Goal: Task Accomplishment & Management: Manage account settings

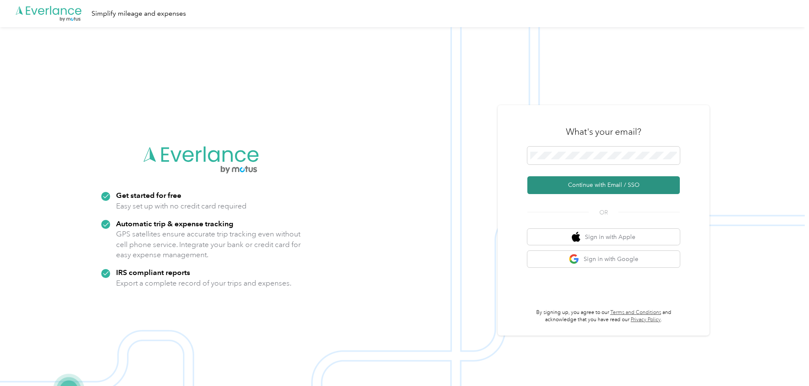
click at [615, 187] on button "Continue with Email / SSO" at bounding box center [603, 185] width 152 height 18
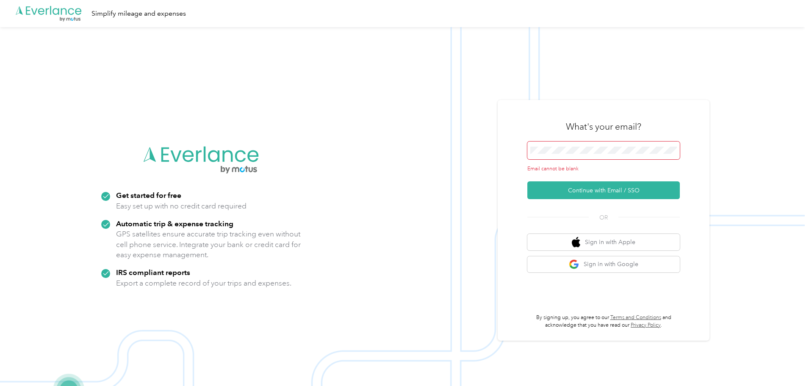
click at [570, 157] on span at bounding box center [603, 150] width 152 height 18
click at [570, 155] on span at bounding box center [603, 150] width 152 height 18
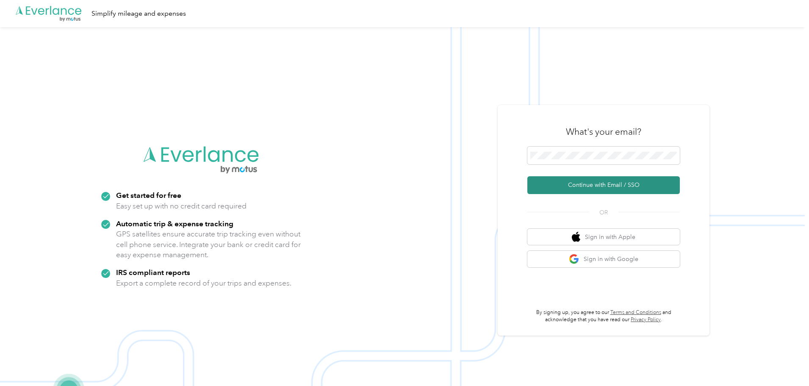
click at [580, 193] on button "Continue with Email / SSO" at bounding box center [603, 185] width 152 height 18
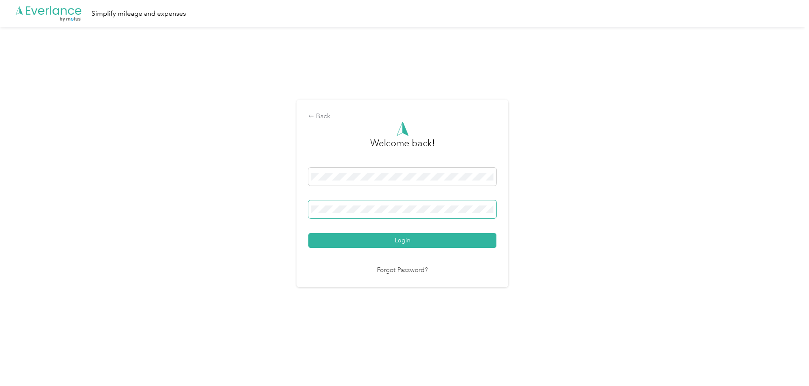
click at [308, 233] on button "Login" at bounding box center [402, 240] width 188 height 15
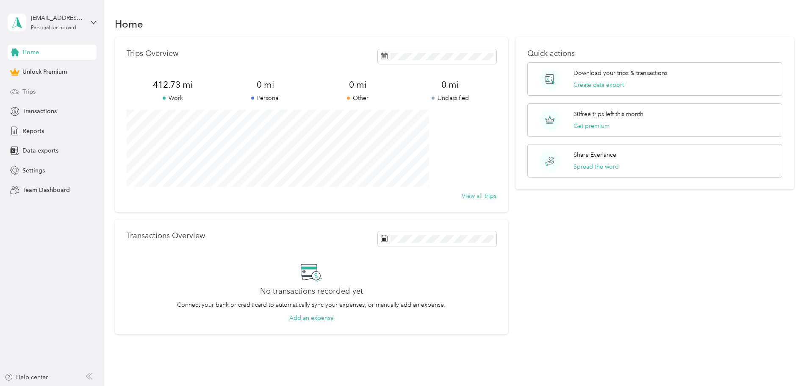
click at [34, 96] on div "Trips" at bounding box center [52, 91] width 89 height 15
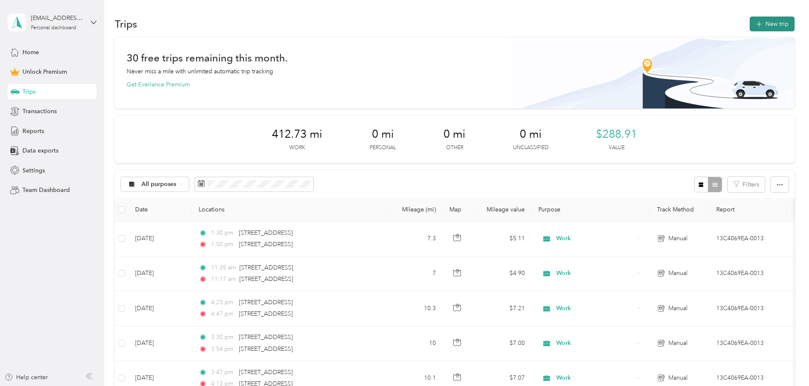
click at [750, 24] on button "New trip" at bounding box center [772, 24] width 45 height 15
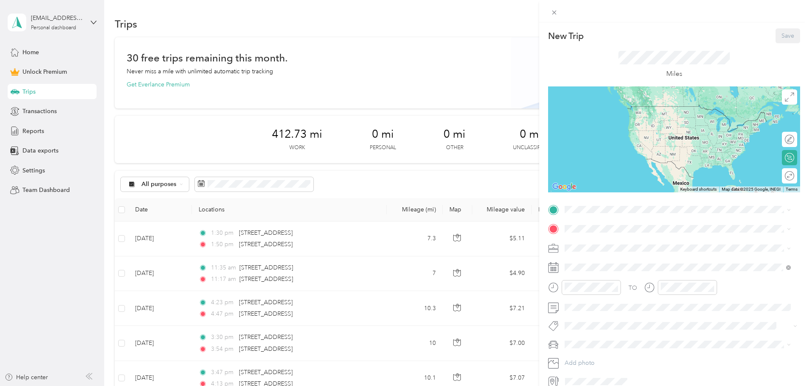
click at [600, 218] on div "TO Add photo" at bounding box center [674, 295] width 252 height 185
click at [598, 213] on span at bounding box center [681, 210] width 238 height 14
click at [588, 204] on span at bounding box center [681, 210] width 238 height 14
click at [631, 244] on span "[STREET_ADDRESS][US_STATE]" at bounding box center [623, 240] width 85 height 8
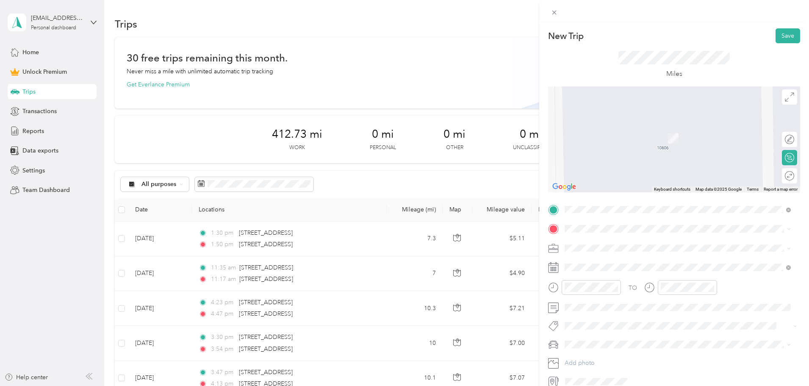
click at [610, 277] on span "[STREET_ADDRESS][US_STATE]" at bounding box center [623, 274] width 85 height 8
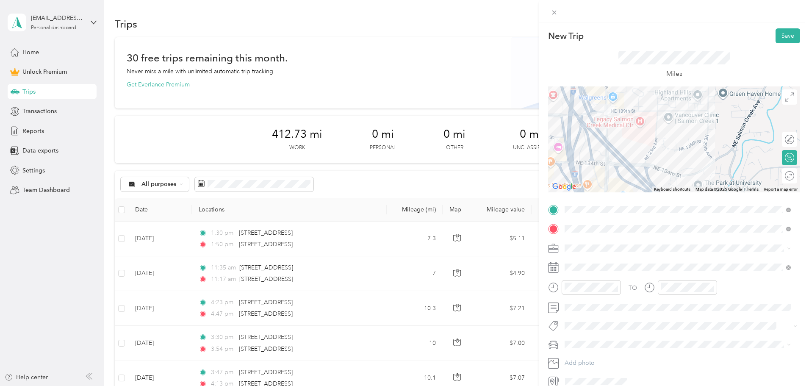
drag, startPoint x: 625, startPoint y: 133, endPoint x: 626, endPoint y: 168, distance: 34.7
click at [627, 170] on div at bounding box center [674, 139] width 252 height 106
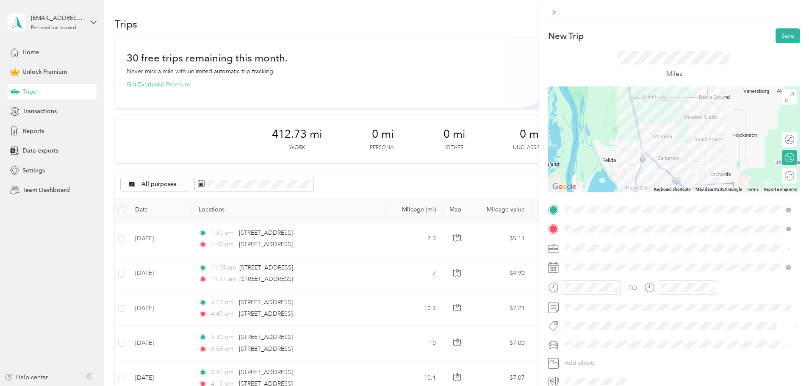
click at [669, 165] on div at bounding box center [674, 139] width 252 height 106
click at [668, 163] on div at bounding box center [674, 139] width 252 height 106
click at [667, 161] on div at bounding box center [674, 139] width 252 height 106
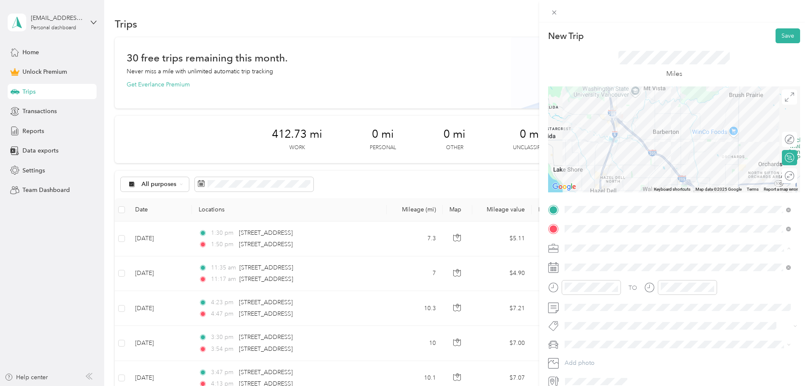
click at [587, 263] on div "Work" at bounding box center [677, 262] width 220 height 9
click at [583, 149] on icon at bounding box center [585, 152] width 8 height 8
click at [613, 183] on div "3" at bounding box center [614, 181] width 11 height 11
click at [576, 242] on div "10" at bounding box center [573, 242] width 20 height 12
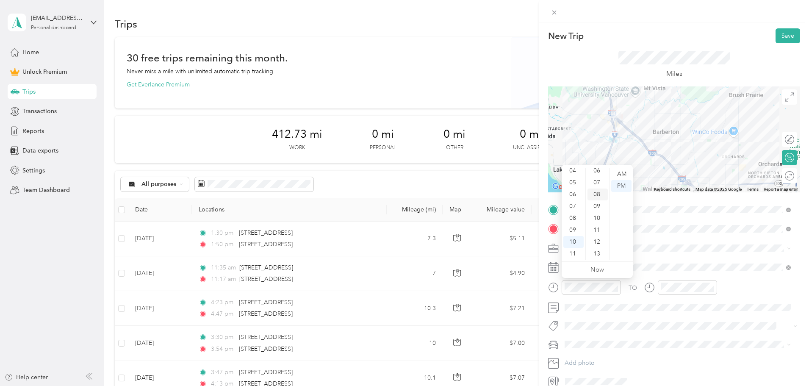
scroll to position [32, 0]
click at [600, 179] on div "03" at bounding box center [597, 178] width 20 height 12
click at [612, 175] on div "AM" at bounding box center [621, 174] width 20 height 12
click at [654, 288] on div at bounding box center [680, 287] width 73 height 15
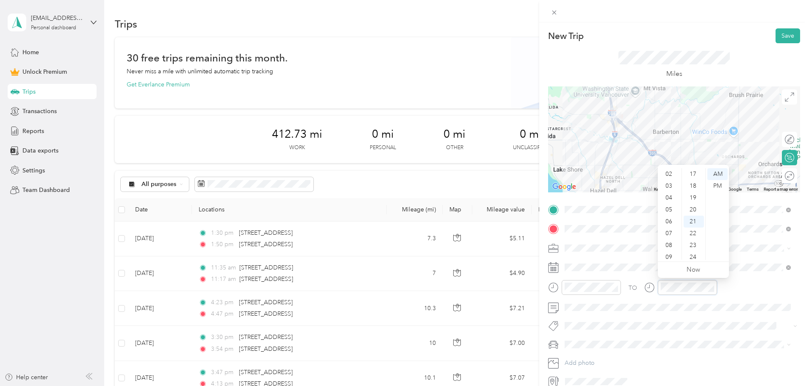
scroll to position [249, 0]
click at [715, 174] on div "AM" at bounding box center [717, 174] width 20 height 12
click at [775, 37] on button "Save" at bounding box center [787, 35] width 25 height 15
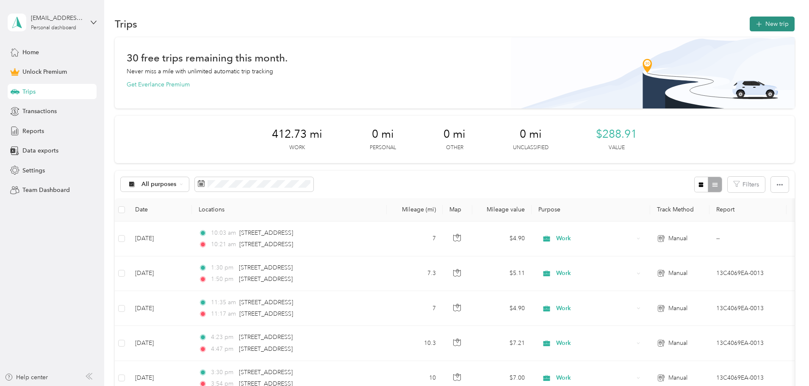
click at [750, 29] on button "New trip" at bounding box center [772, 24] width 45 height 15
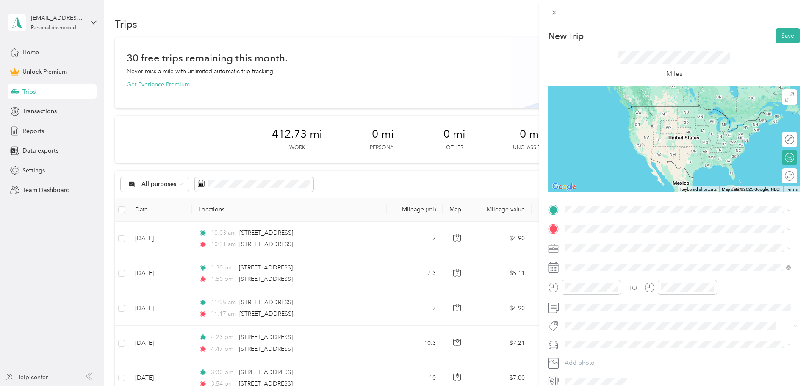
click at [637, 260] on span "[STREET_ADDRESS][US_STATE]" at bounding box center [623, 256] width 85 height 8
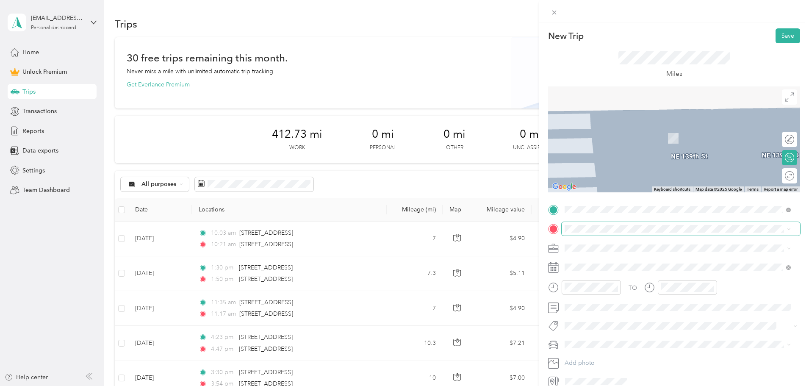
click at [597, 232] on span at bounding box center [681, 229] width 238 height 14
click at [627, 256] on span "[STREET_ADDRESS][PERSON_NAME][US_STATE]" at bounding box center [647, 259] width 132 height 8
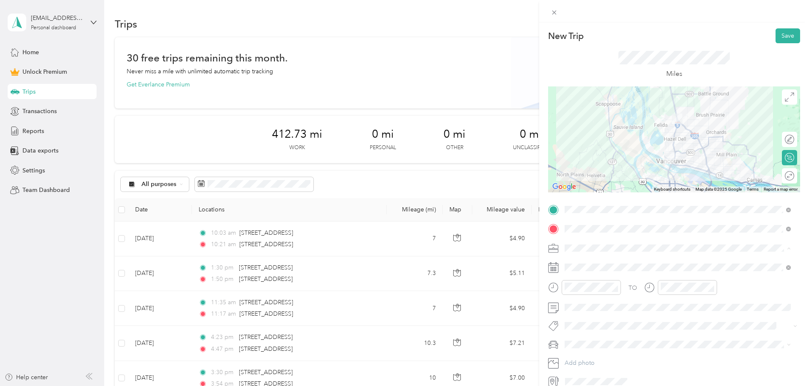
click at [586, 263] on div "Work" at bounding box center [677, 262] width 220 height 9
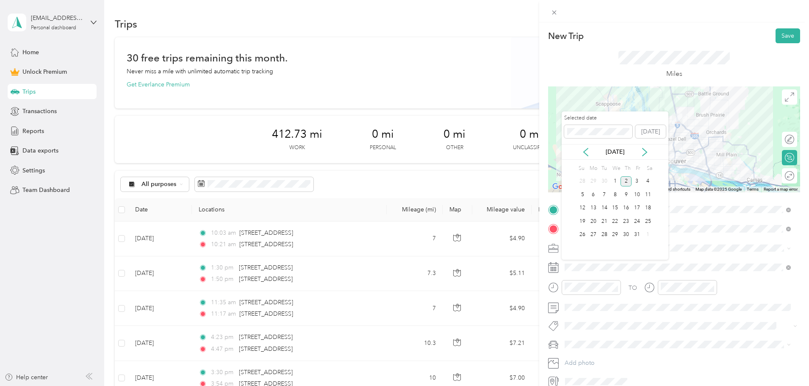
click at [583, 145] on div "[DATE]" at bounding box center [615, 152] width 107 height 16
click at [584, 151] on icon at bounding box center [586, 152] width 4 height 8
click at [611, 180] on div "3" at bounding box center [614, 181] width 11 height 11
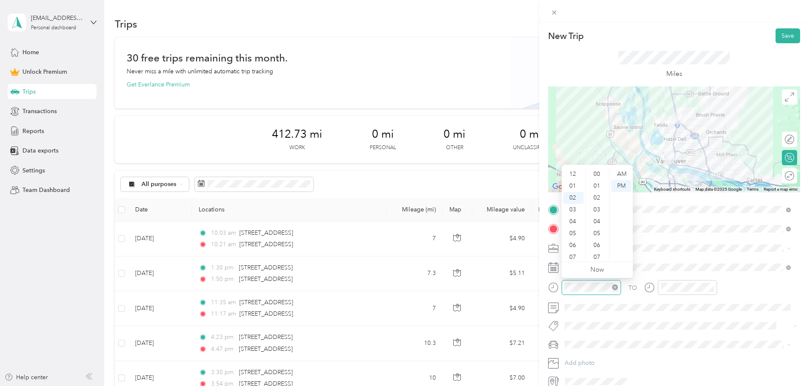
scroll to position [237, 0]
click at [560, 287] on div at bounding box center [584, 287] width 73 height 15
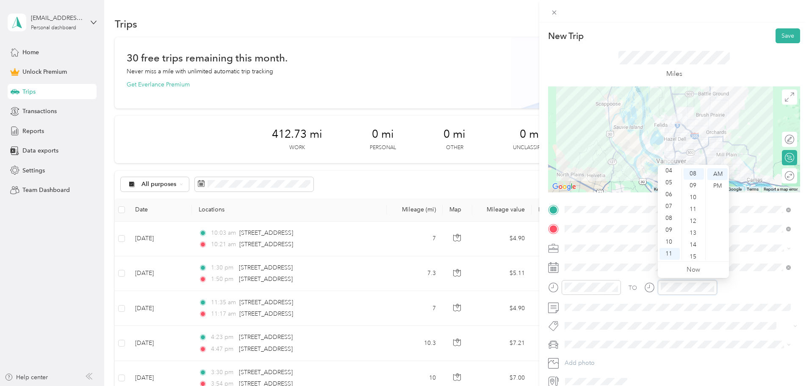
scroll to position [95, 0]
click at [780, 40] on button "Save" at bounding box center [787, 35] width 25 height 15
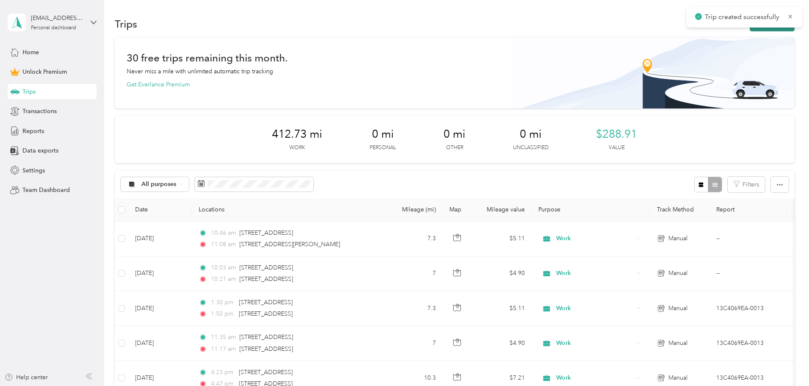
click at [750, 29] on button "New trip" at bounding box center [772, 24] width 45 height 15
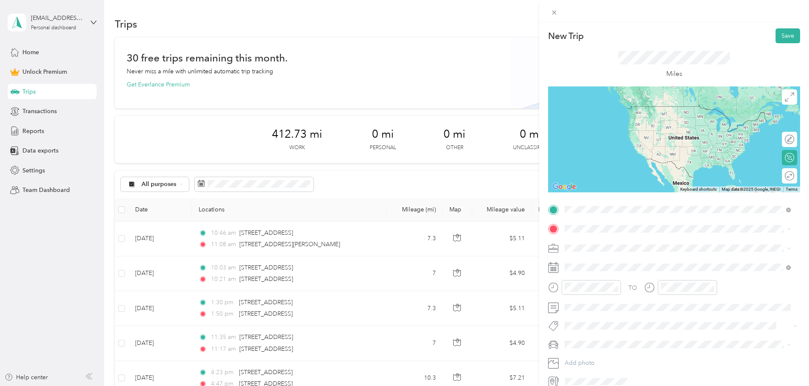
click at [626, 240] on span "[STREET_ADDRESS][PERSON_NAME][US_STATE]" at bounding box center [647, 240] width 132 height 8
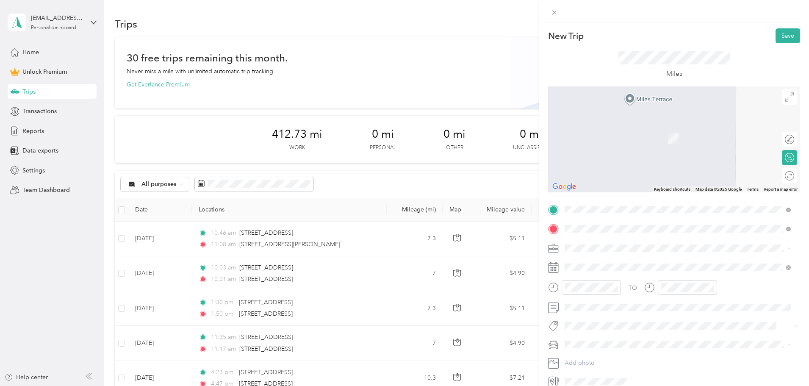
click at [633, 260] on span "[STREET_ADDRESS][US_STATE]" at bounding box center [623, 259] width 85 height 8
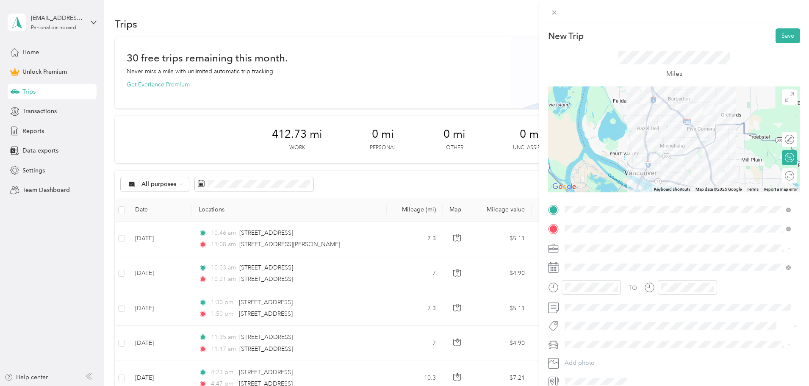
click at [590, 261] on div "Work" at bounding box center [677, 262] width 220 height 9
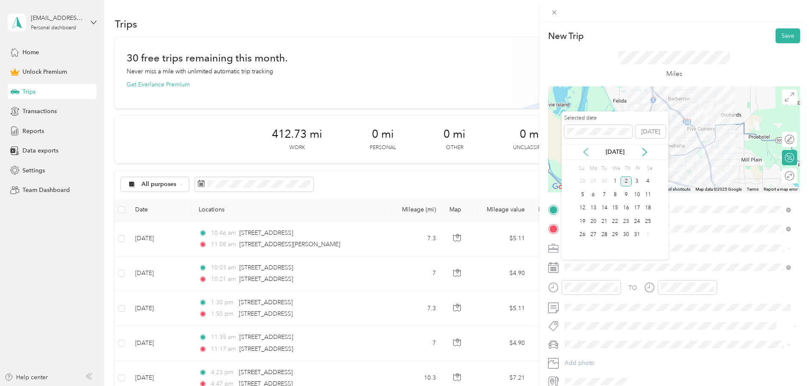
click at [587, 150] on icon at bounding box center [585, 152] width 8 height 8
click at [617, 185] on div "3" at bounding box center [614, 181] width 11 height 11
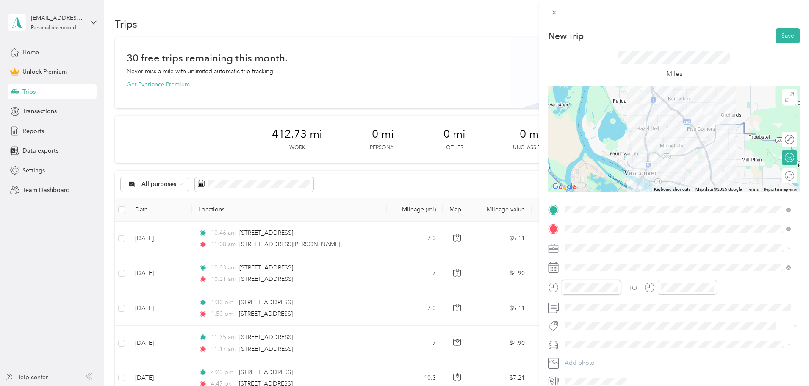
click at [560, 289] on div at bounding box center [584, 287] width 73 height 15
click at [760, 286] on div "TO" at bounding box center [674, 290] width 252 height 21
click at [785, 37] on button "Save" at bounding box center [787, 35] width 25 height 15
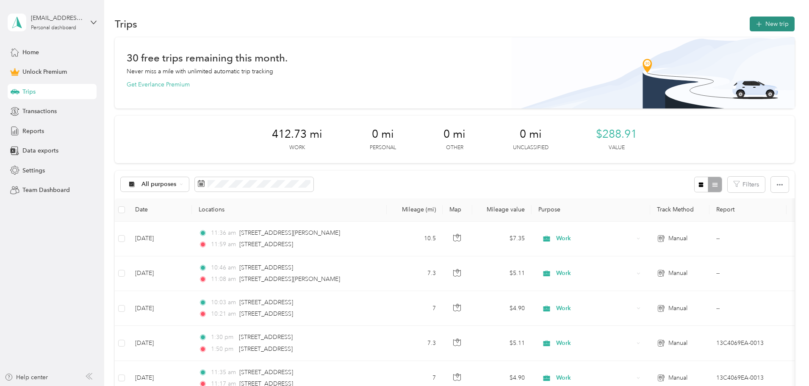
click at [750, 29] on button "New trip" at bounding box center [772, 24] width 45 height 15
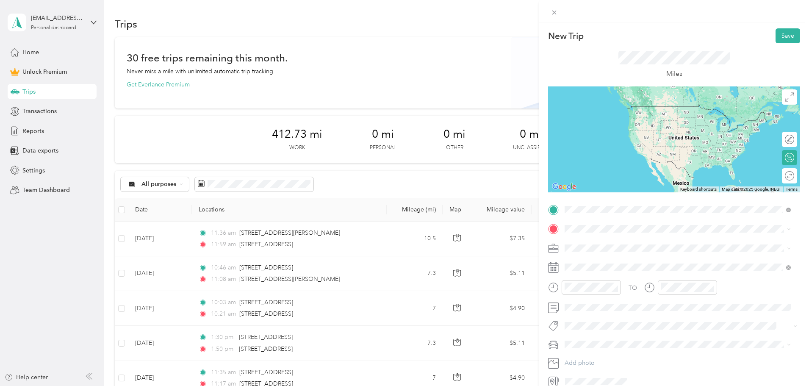
click at [652, 236] on span "[STREET_ADDRESS][US_STATE]" at bounding box center [623, 240] width 85 height 8
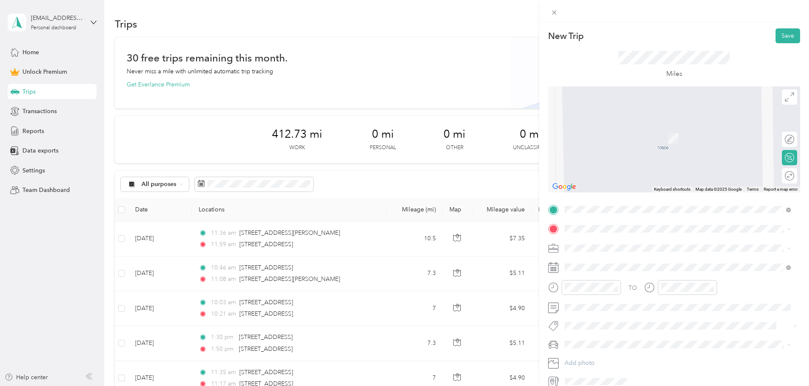
click at [595, 238] on div "TO Add photo" at bounding box center [674, 295] width 252 height 185
click at [610, 255] on span "[STREET_ADDRESS][PERSON_NAME][US_STATE]" at bounding box center [647, 259] width 132 height 8
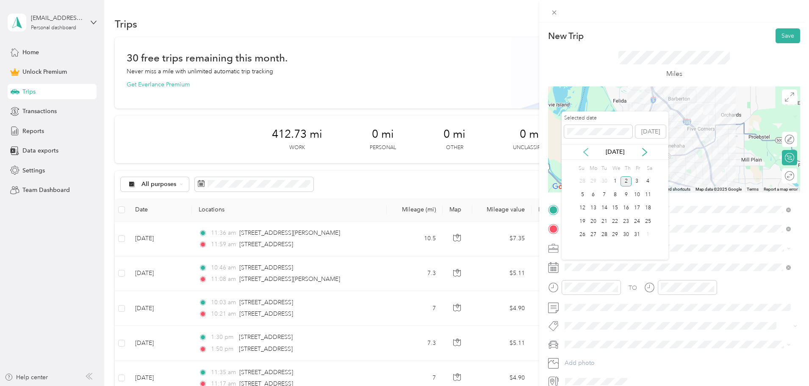
click at [583, 153] on icon at bounding box center [585, 152] width 8 height 8
click at [614, 211] on div "17" at bounding box center [614, 208] width 11 height 11
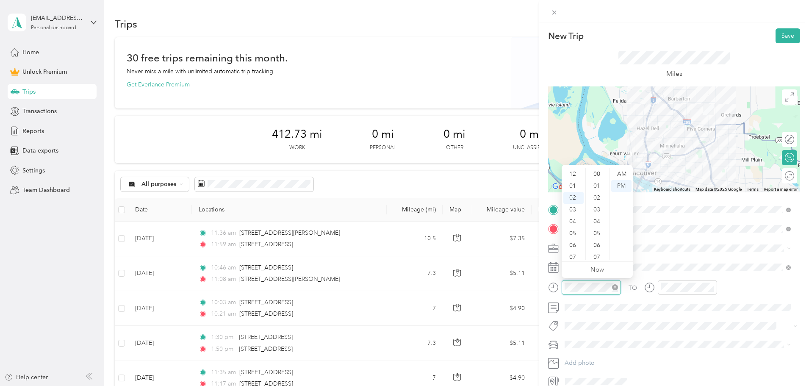
scroll to position [249, 0]
click at [545, 287] on form "New Trip Save This trip cannot be edited because it is either under review, app…" at bounding box center [674, 208] width 270 height 360
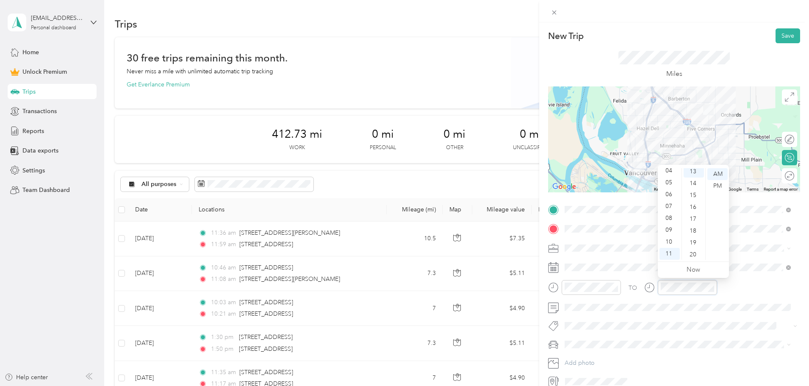
scroll to position [154, 0]
click at [722, 174] on div "AM" at bounding box center [717, 174] width 20 height 12
click at [782, 39] on button "Save" at bounding box center [787, 35] width 25 height 15
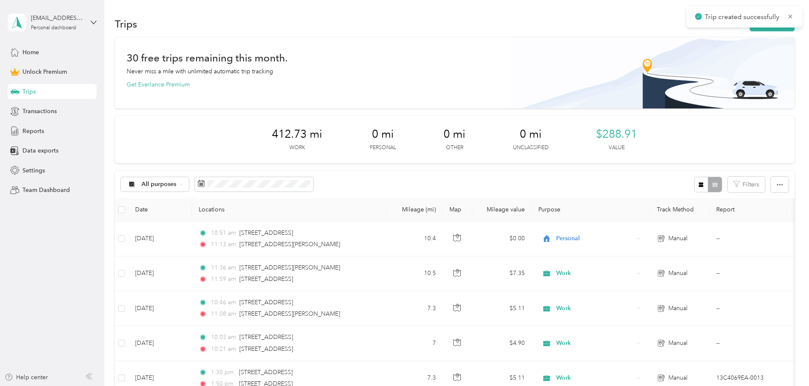
click at [728, 27] on div "Trip created successfully" at bounding box center [744, 17] width 116 height 21
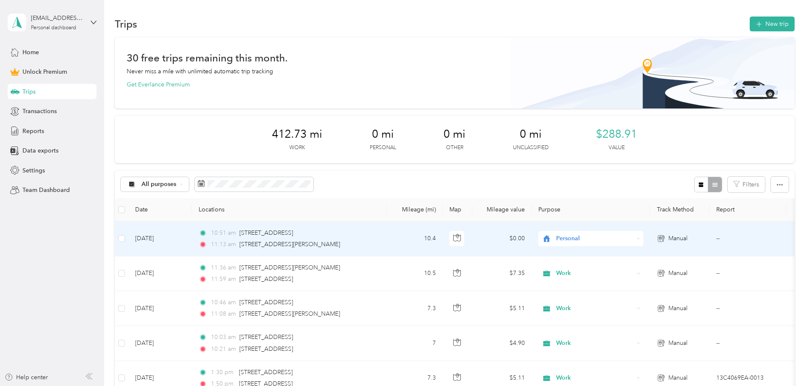
click at [643, 238] on div "Personal" at bounding box center [590, 238] width 105 height 15
click at [618, 259] on ol "Work Personal Community Health Plan of [US_STATE] Community Health Plan of [US_…" at bounding box center [662, 306] width 134 height 119
click at [625, 238] on span "Personal" at bounding box center [594, 238] width 77 height 9
click at [616, 251] on span "Work" at bounding box center [669, 251] width 107 height 9
click at [618, 239] on span "Personal" at bounding box center [594, 238] width 77 height 9
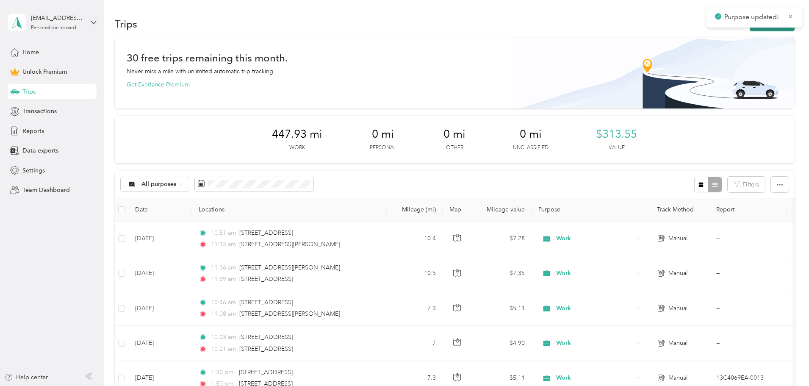
click at [754, 27] on icon "button" at bounding box center [759, 24] width 10 height 10
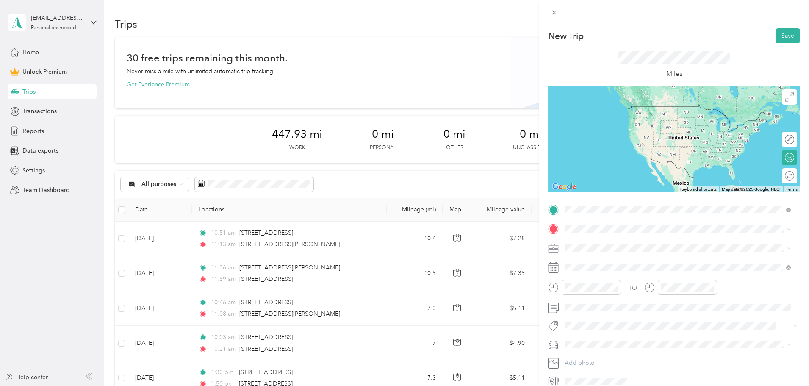
click at [620, 242] on span "[STREET_ADDRESS][PERSON_NAME][US_STATE]" at bounding box center [647, 240] width 132 height 8
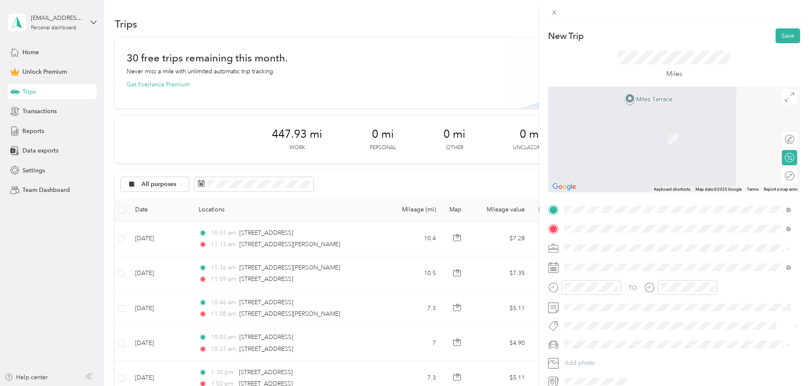
click at [626, 255] on span "[STREET_ADDRESS][US_STATE]" at bounding box center [623, 259] width 85 height 8
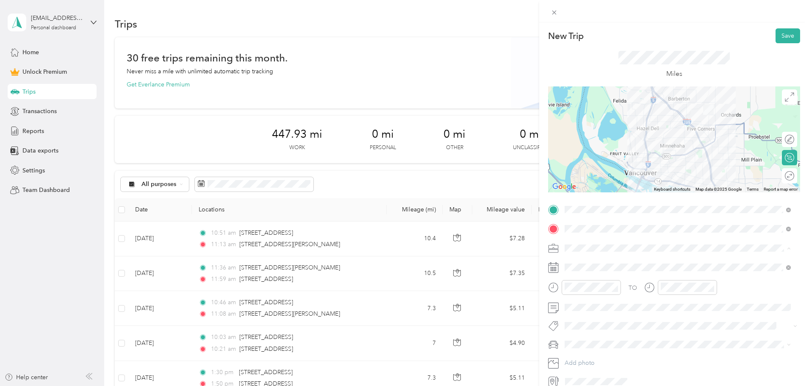
click at [578, 263] on span "Work" at bounding box center [574, 262] width 14 height 7
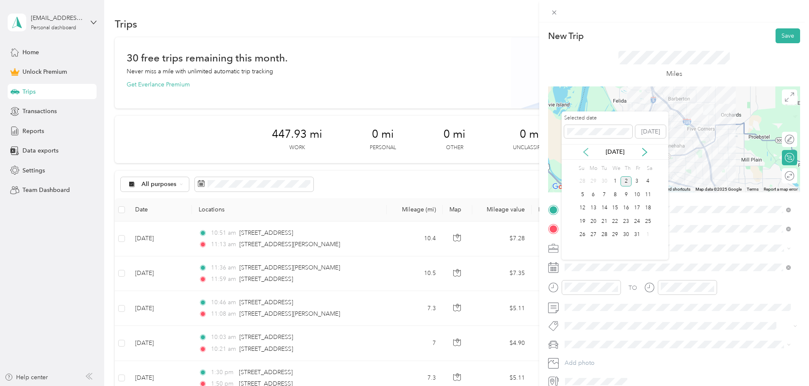
click at [587, 149] on icon at bounding box center [585, 152] width 8 height 8
click at [615, 209] on div "17" at bounding box center [614, 208] width 11 height 11
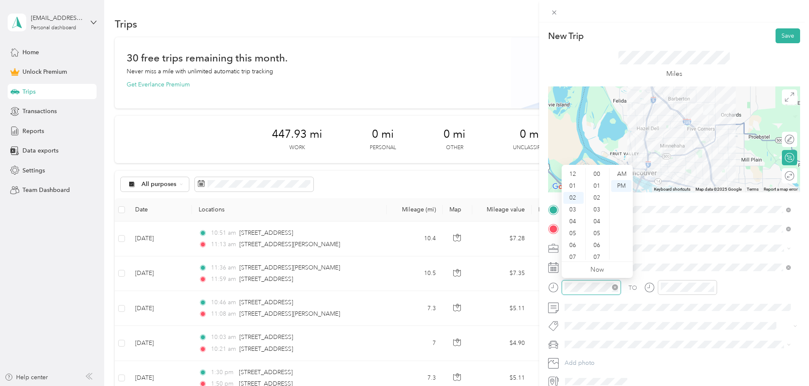
scroll to position [261, 0]
click at [546, 285] on form "New Trip Save This trip cannot be edited because it is either under review, app…" at bounding box center [674, 208] width 270 height 360
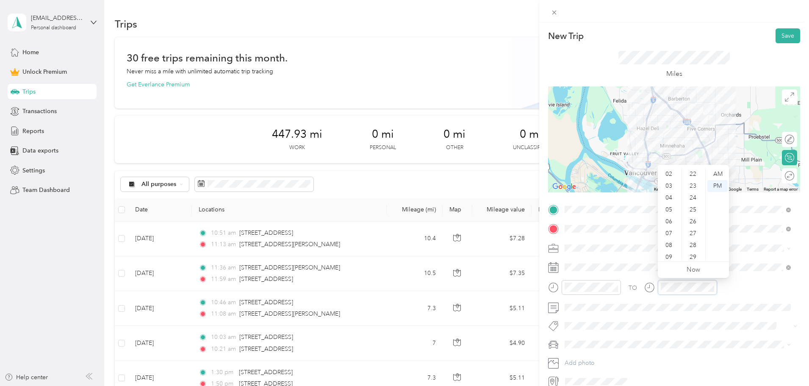
scroll to position [403, 0]
click at [737, 288] on div "TO" at bounding box center [674, 290] width 252 height 21
click at [783, 39] on button "Save" at bounding box center [787, 35] width 25 height 15
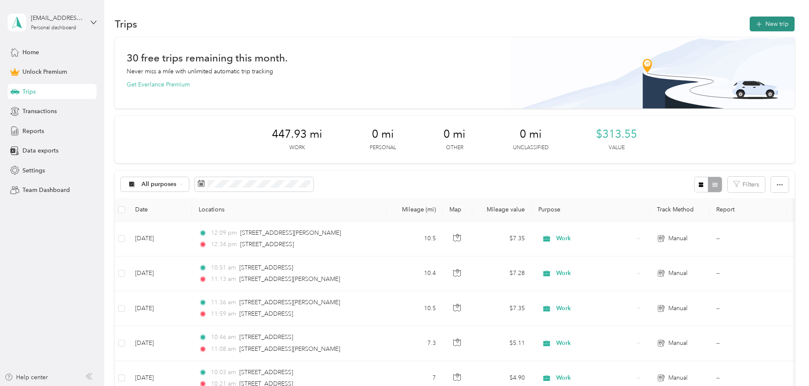
click at [750, 21] on button "New trip" at bounding box center [772, 24] width 45 height 15
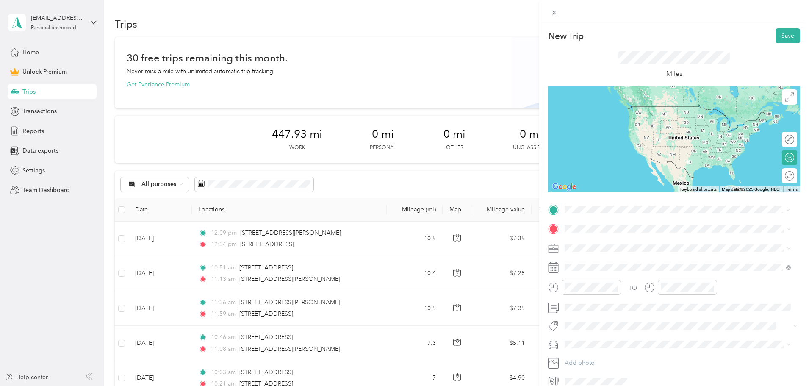
click at [649, 239] on span "[STREET_ADDRESS][US_STATE]" at bounding box center [623, 240] width 85 height 8
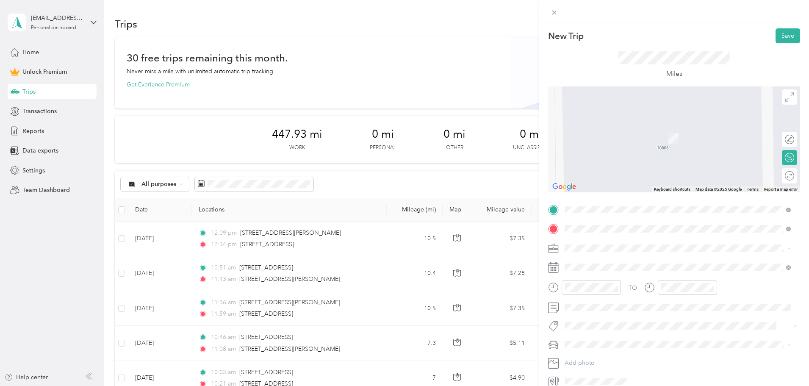
click at [665, 261] on span "[STREET_ADDRESS][US_STATE]" at bounding box center [623, 259] width 85 height 8
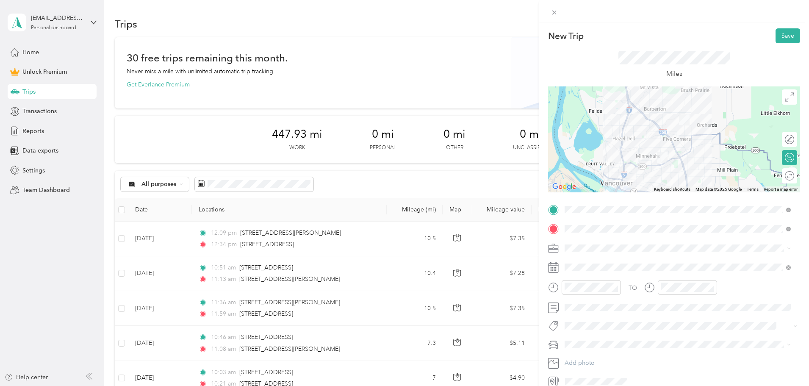
click at [595, 252] on span at bounding box center [681, 248] width 238 height 14
click at [587, 262] on div "Work" at bounding box center [677, 259] width 220 height 9
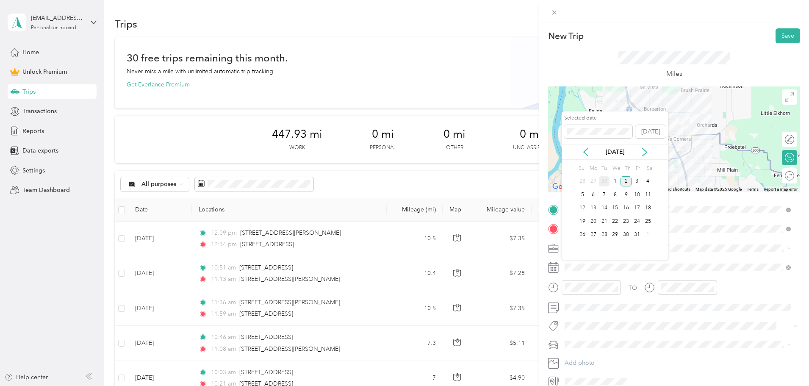
click at [602, 182] on div "30" at bounding box center [604, 181] width 11 height 11
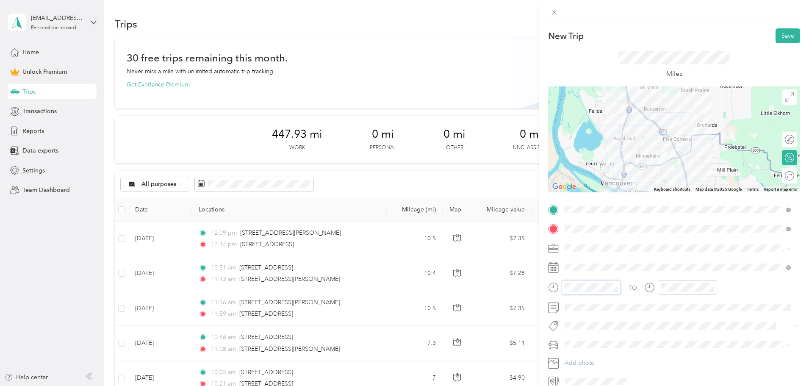
click at [548, 286] on div at bounding box center [584, 287] width 73 height 15
click at [679, 145] on div at bounding box center [674, 139] width 252 height 106
click at [680, 146] on div at bounding box center [674, 139] width 252 height 106
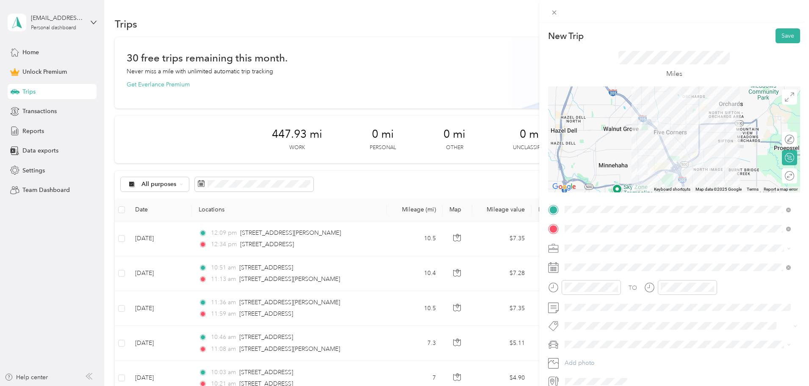
click at [680, 144] on div at bounding box center [674, 139] width 252 height 106
click at [678, 147] on div at bounding box center [674, 139] width 252 height 106
click at [678, 150] on div at bounding box center [674, 139] width 252 height 106
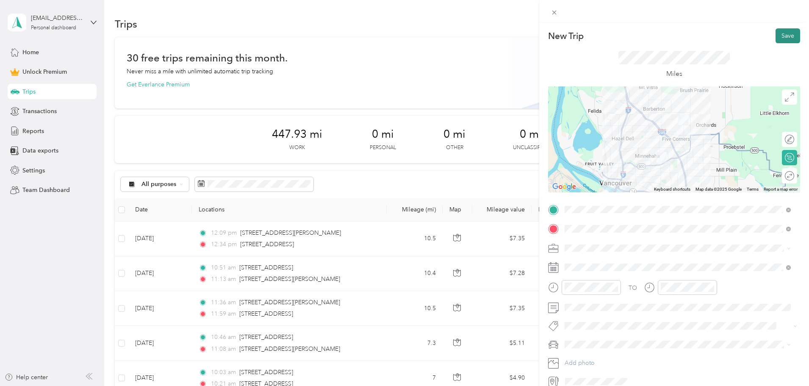
click at [782, 34] on button "Save" at bounding box center [787, 35] width 25 height 15
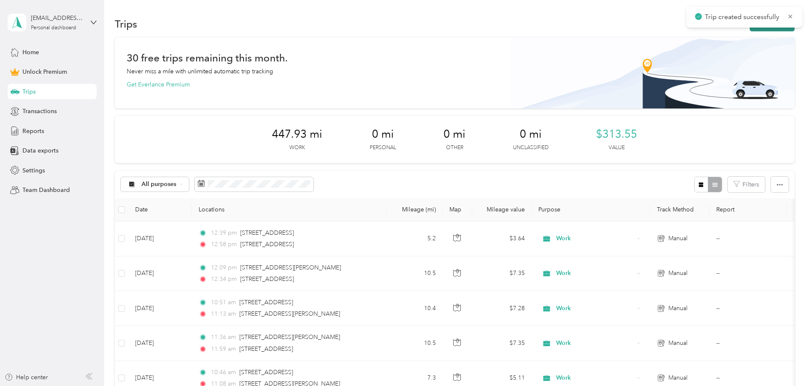
click at [750, 29] on button "New trip" at bounding box center [772, 24] width 45 height 15
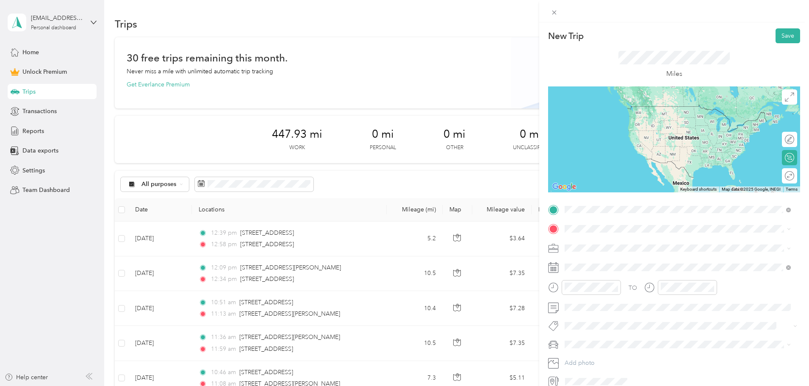
click at [665, 244] on span "[STREET_ADDRESS][US_STATE]" at bounding box center [623, 240] width 85 height 8
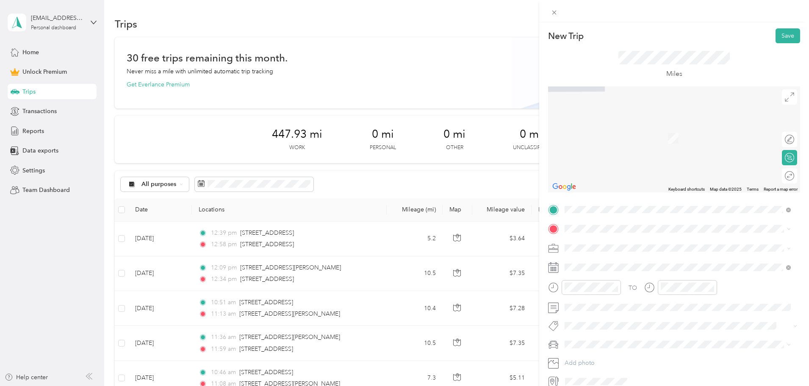
click at [645, 257] on span "[STREET_ADDRESS][US_STATE]" at bounding box center [623, 259] width 85 height 8
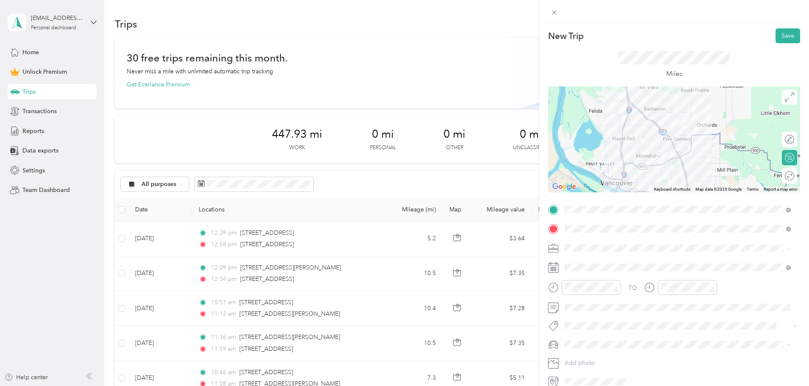
click at [584, 267] on ol "Work Personal Community Health Plan of [US_STATE] Community Health Plan of [US_…" at bounding box center [678, 314] width 232 height 119
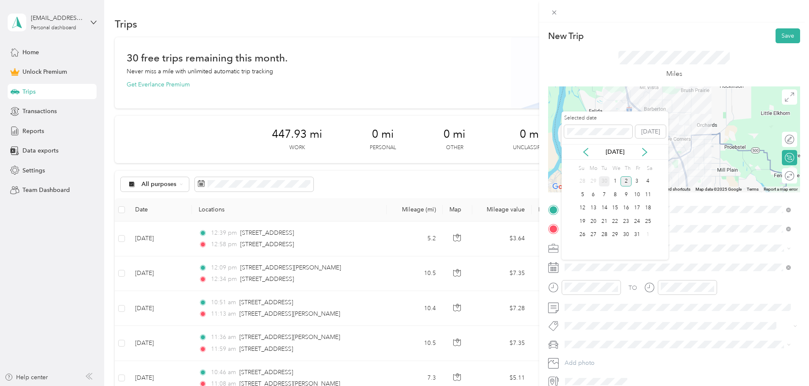
click at [603, 181] on div "30" at bounding box center [604, 181] width 11 height 11
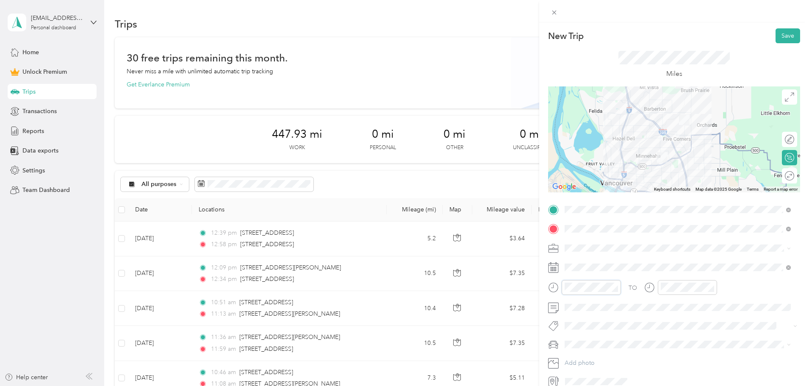
click at [549, 288] on div at bounding box center [584, 287] width 73 height 15
click at [681, 144] on div at bounding box center [674, 139] width 252 height 106
click at [671, 135] on div at bounding box center [674, 139] width 252 height 106
click at [672, 139] on div at bounding box center [674, 139] width 252 height 106
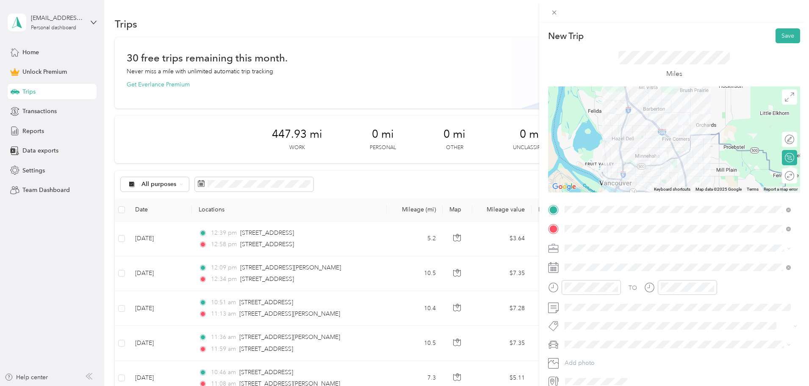
click at [679, 144] on div at bounding box center [674, 139] width 252 height 106
click at [775, 39] on button "Save" at bounding box center [787, 35] width 25 height 15
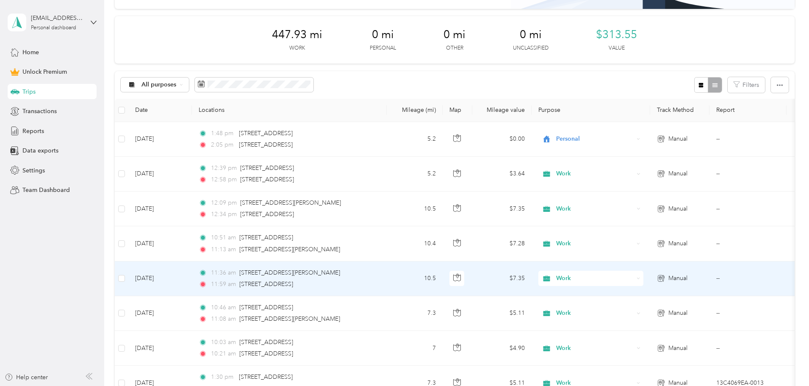
scroll to position [85, 0]
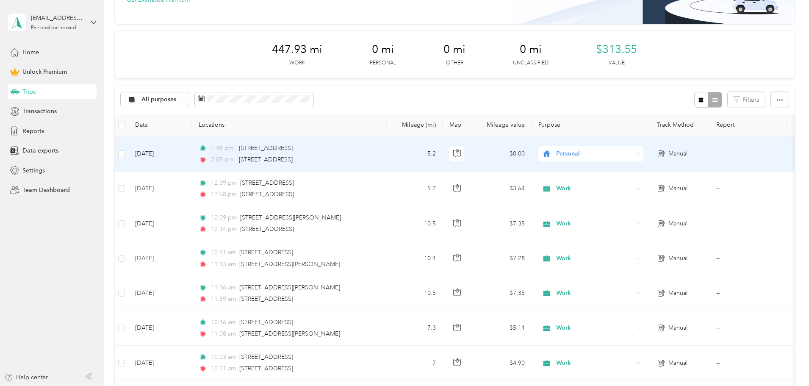
click at [634, 156] on span "Personal" at bounding box center [594, 153] width 77 height 9
click at [641, 169] on span "Work" at bounding box center [669, 169] width 107 height 9
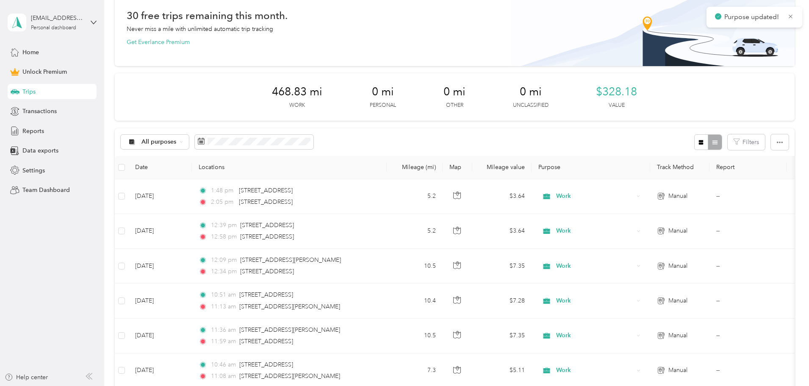
scroll to position [0, 0]
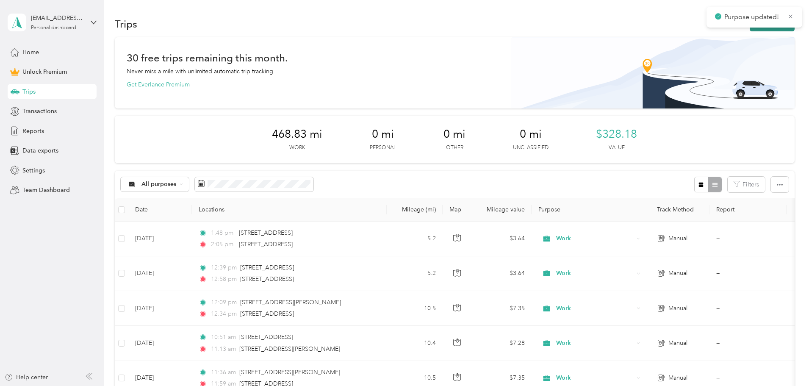
click at [750, 28] on button "New trip" at bounding box center [772, 24] width 45 height 15
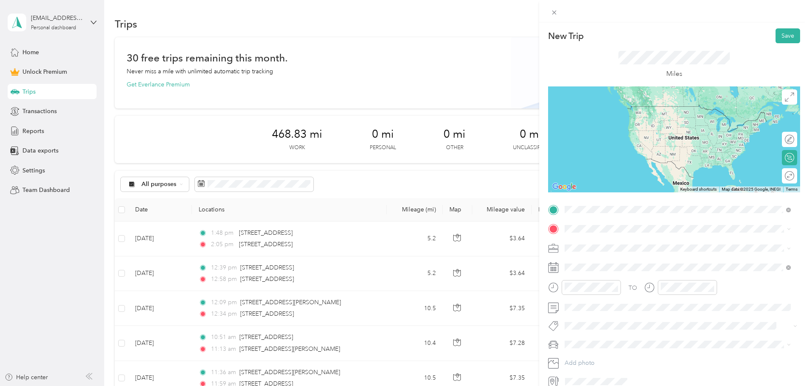
click at [624, 244] on span "[STREET_ADDRESS][US_STATE]" at bounding box center [623, 240] width 85 height 8
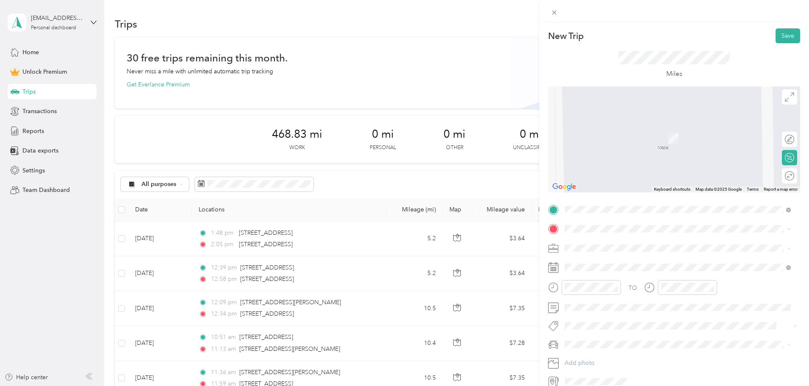
click at [647, 257] on span "[STREET_ADDRESS][US_STATE]" at bounding box center [623, 258] width 85 height 8
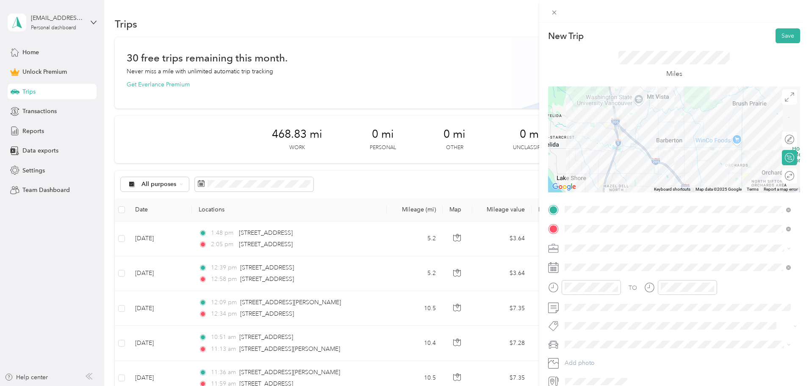
click at [584, 257] on li "Work" at bounding box center [678, 262] width 232 height 15
click at [539, 287] on div "New Trip Save This trip cannot be edited because it is either under review, app…" at bounding box center [404, 193] width 809 height 386
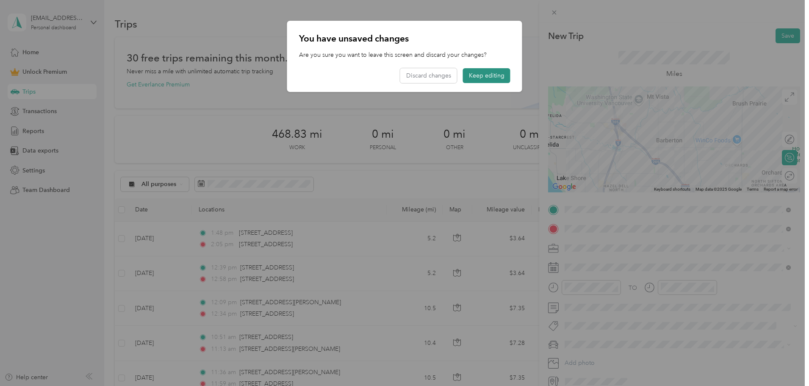
click at [480, 74] on button "Keep editing" at bounding box center [486, 75] width 47 height 15
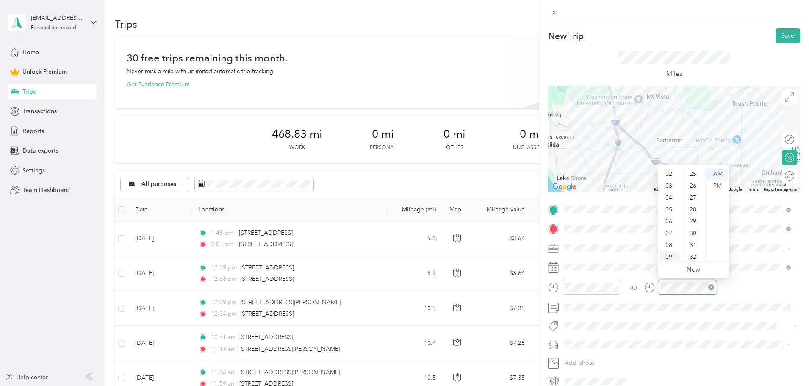
scroll to position [620, 0]
click at [693, 147] on div at bounding box center [674, 139] width 252 height 106
click at [666, 168] on div at bounding box center [674, 139] width 252 height 106
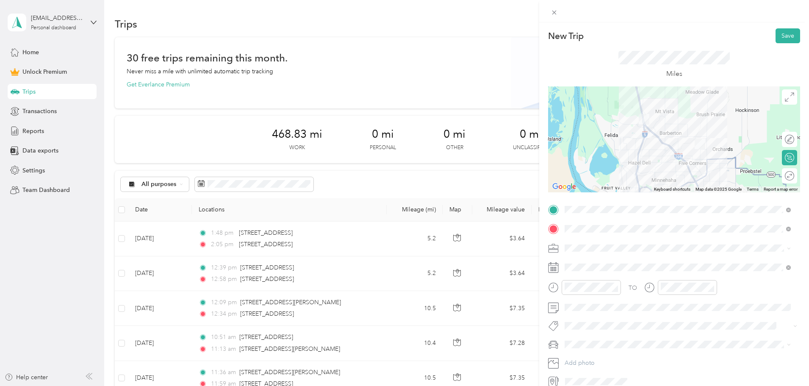
click at [684, 138] on div at bounding box center [674, 139] width 252 height 106
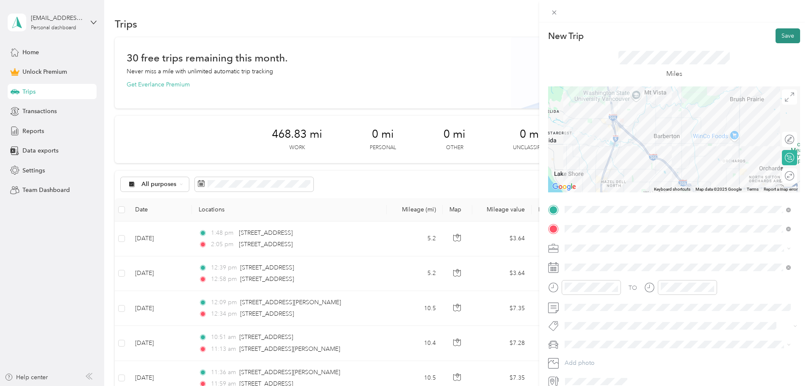
click at [775, 36] on button "Save" at bounding box center [787, 35] width 25 height 15
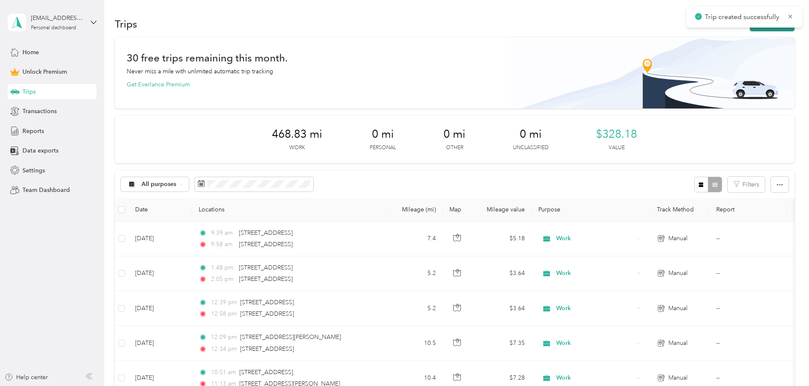
click at [750, 28] on button "New trip" at bounding box center [772, 24] width 45 height 15
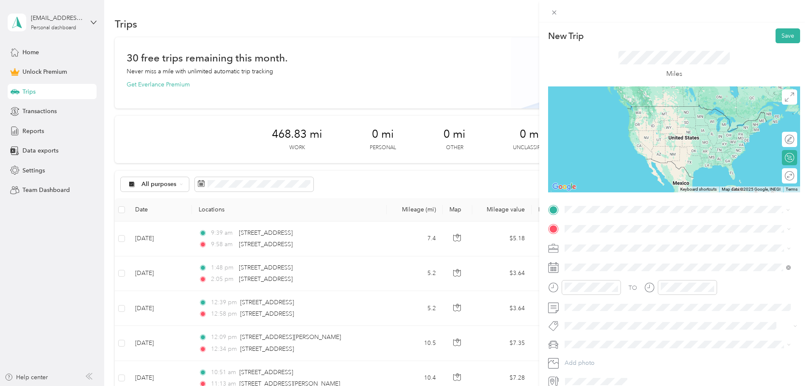
click at [667, 233] on li "[STREET_ADDRESS][US_STATE]" at bounding box center [678, 240] width 232 height 17
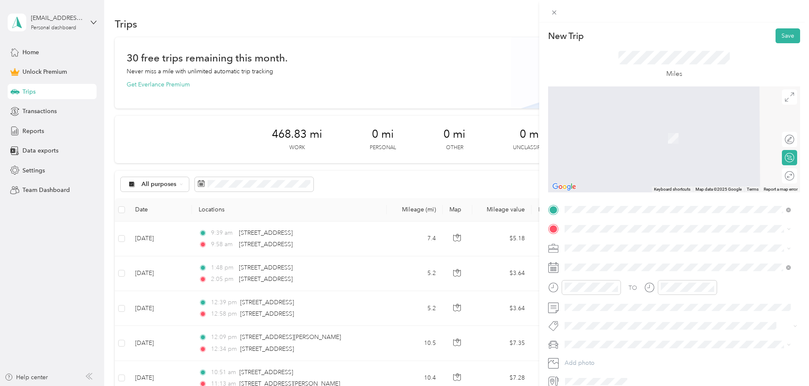
click at [625, 261] on span "[STREET_ADDRESS][US_STATE]" at bounding box center [623, 258] width 85 height 8
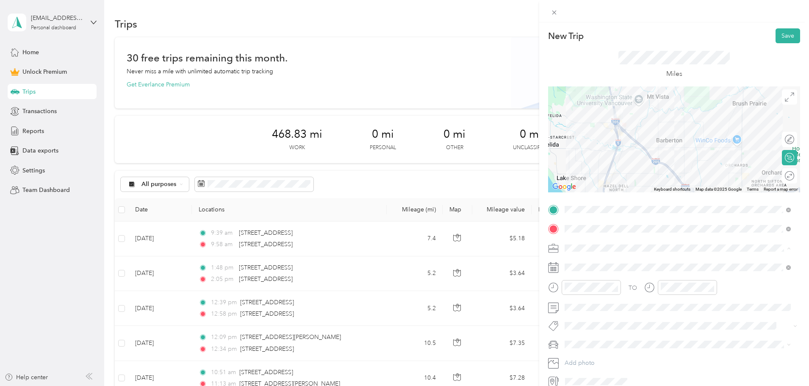
click at [580, 264] on div "Work" at bounding box center [677, 262] width 220 height 9
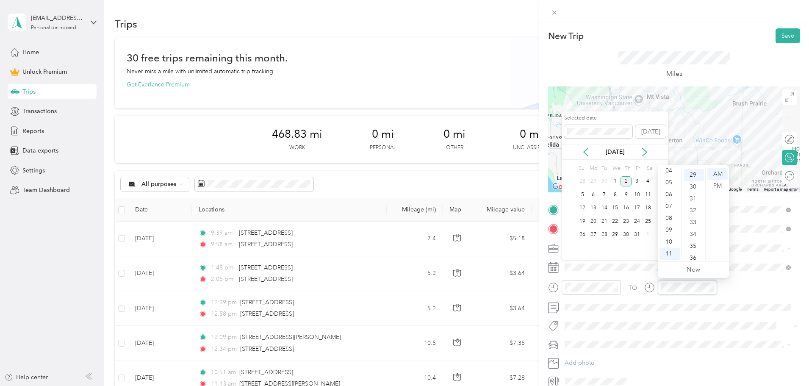
scroll to position [344, 0]
click at [696, 124] on div at bounding box center [674, 139] width 252 height 106
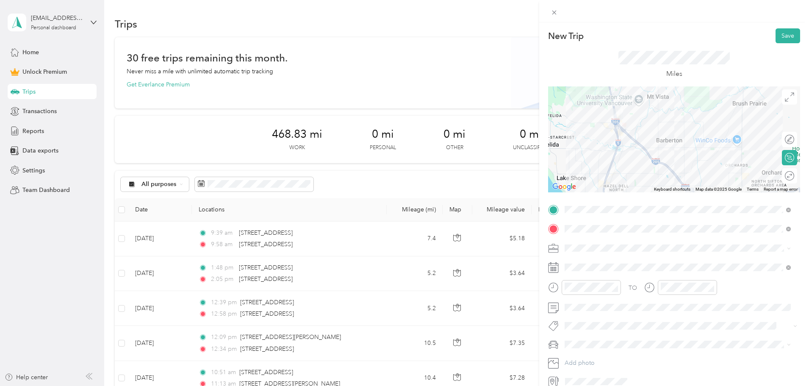
click at [689, 146] on div at bounding box center [674, 139] width 252 height 106
click at [689, 149] on div at bounding box center [674, 139] width 252 height 106
click at [689, 148] on div at bounding box center [674, 139] width 252 height 106
click at [628, 130] on div at bounding box center [674, 139] width 252 height 106
click at [628, 133] on div at bounding box center [674, 139] width 252 height 106
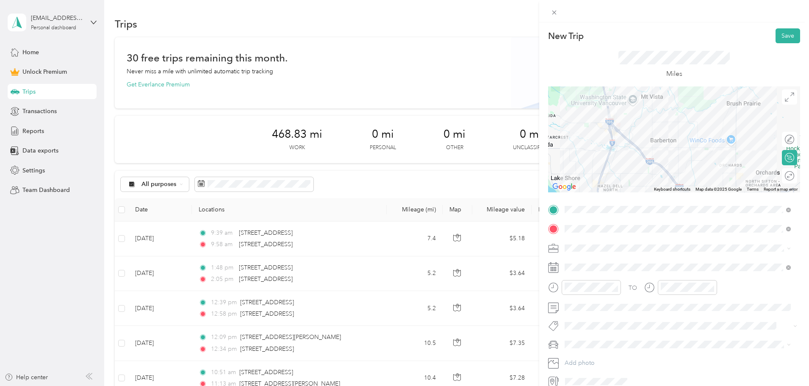
click at [616, 148] on div at bounding box center [674, 139] width 252 height 106
drag, startPoint x: 607, startPoint y: 149, endPoint x: 615, endPoint y: 149, distance: 7.6
click at [609, 149] on div at bounding box center [674, 139] width 252 height 106
click at [615, 149] on div at bounding box center [674, 139] width 252 height 106
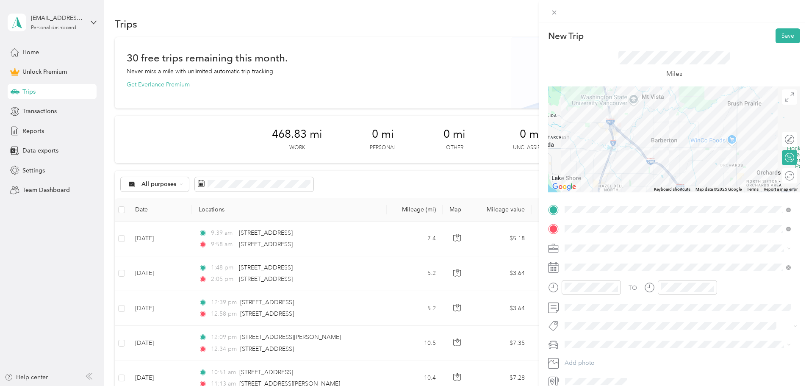
click at [614, 149] on div at bounding box center [674, 139] width 252 height 106
click at [779, 38] on button "Save" at bounding box center [787, 35] width 25 height 15
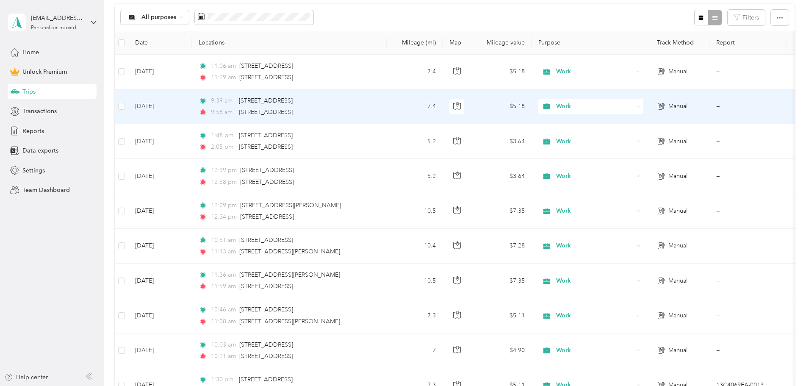
scroll to position [182, 0]
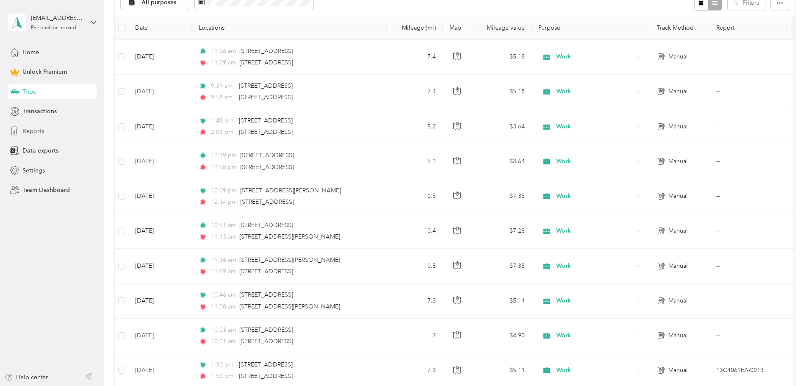
click at [40, 128] on span "Reports" at bounding box center [33, 131] width 22 height 9
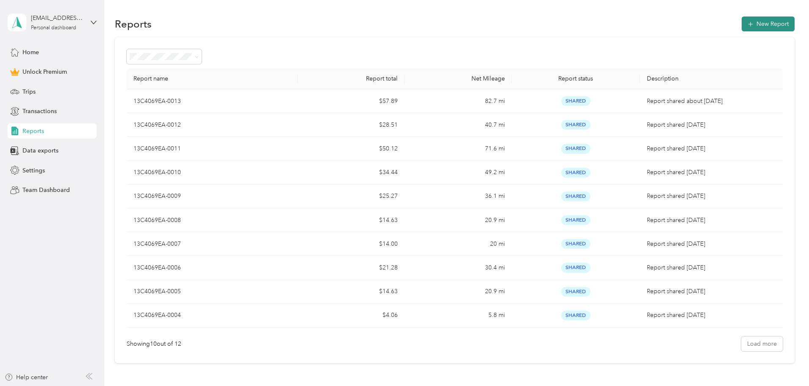
click at [742, 25] on button "New Report" at bounding box center [768, 24] width 53 height 15
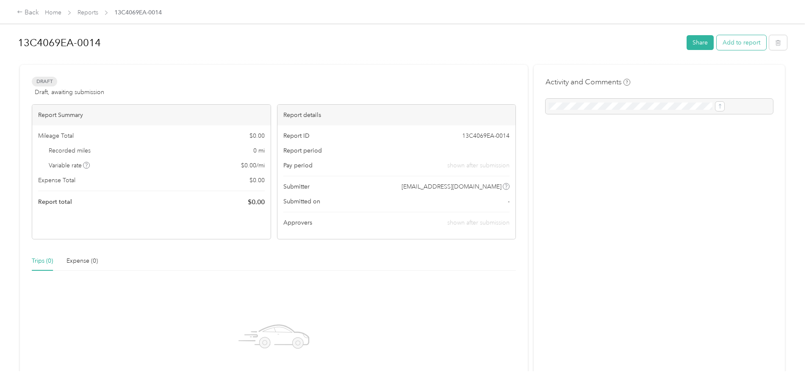
click at [717, 46] on button "Add to report" at bounding box center [742, 42] width 50 height 15
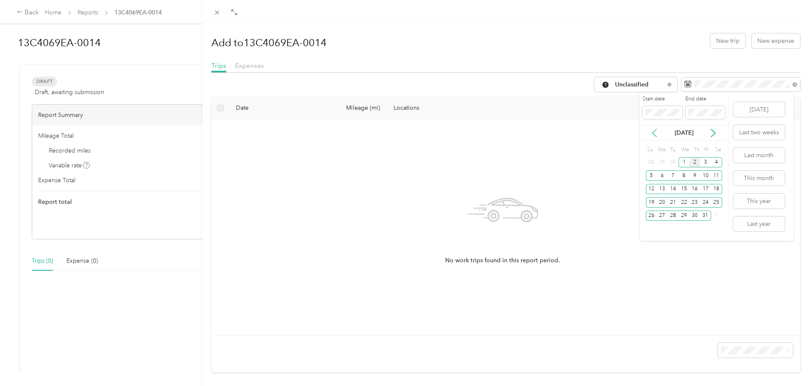
click at [656, 129] on icon at bounding box center [654, 133] width 8 height 8
click at [680, 163] on div "3" at bounding box center [683, 162] width 11 height 11
click at [752, 110] on button "[DATE]" at bounding box center [759, 109] width 52 height 15
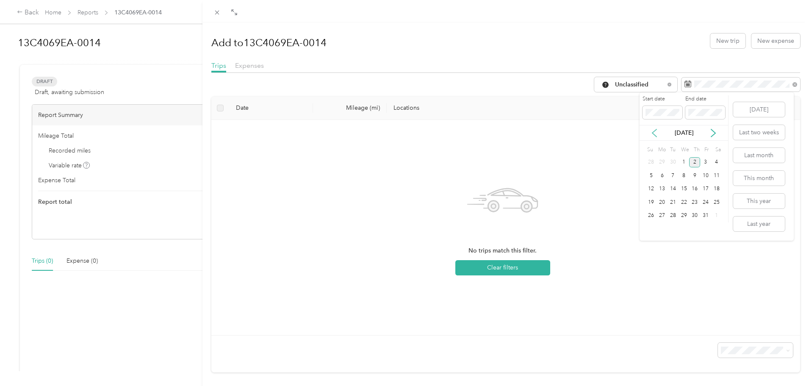
click at [650, 135] on icon at bounding box center [654, 133] width 8 height 8
click at [659, 163] on div "1" at bounding box center [661, 162] width 11 height 11
click at [708, 252] on div "No trips match this filter. Clear filters" at bounding box center [502, 228] width 569 height 202
click at [626, 87] on span "Unclassified" at bounding box center [640, 85] width 50 height 6
click at [619, 129] on span "Work" at bounding box center [662, 129] width 107 height 9
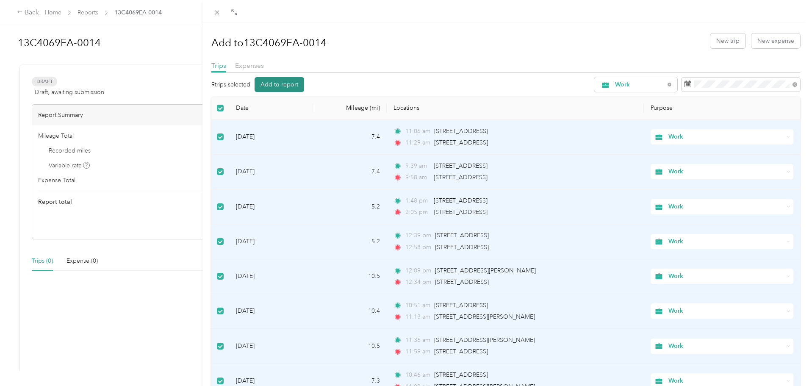
click at [295, 86] on button "Add to report" at bounding box center [280, 84] width 50 height 15
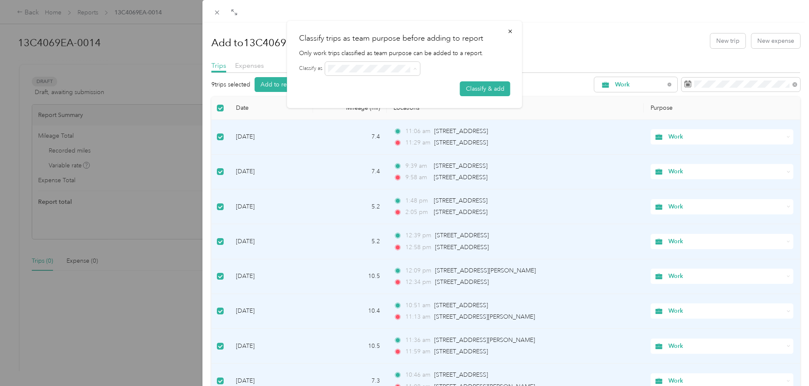
click at [513, 84] on div "Classify trips as team purpose before adding to report Only work trips classifi…" at bounding box center [404, 64] width 235 height 87
click at [506, 86] on button "Classify & add" at bounding box center [485, 88] width 50 height 15
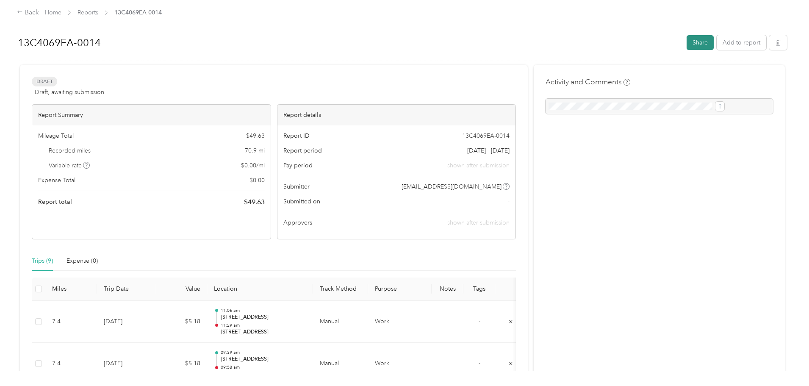
click at [686, 44] on button "Share" at bounding box center [699, 42] width 27 height 15
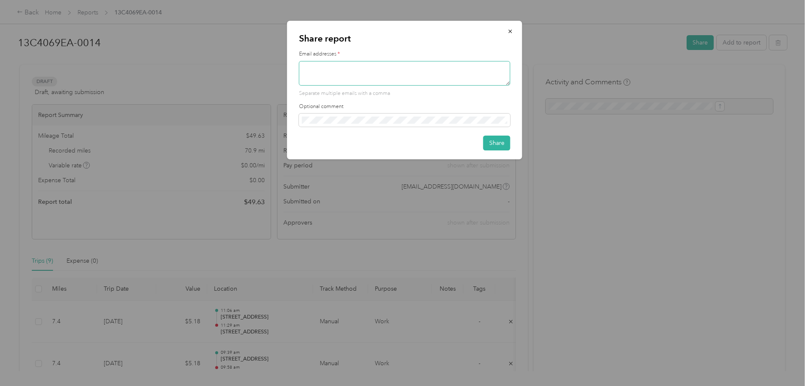
click at [411, 80] on textarea at bounding box center [404, 73] width 211 height 25
type textarea "[EMAIL_ADDRESS][DOMAIN_NAME]"
click at [492, 141] on button "Share" at bounding box center [496, 143] width 27 height 15
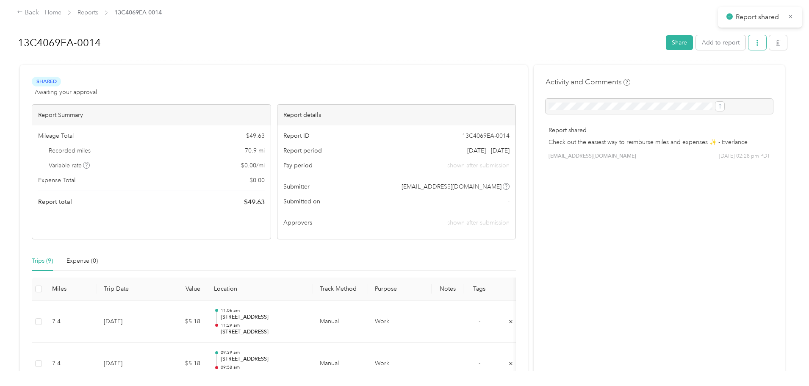
click at [754, 44] on icon "button" at bounding box center [757, 43] width 6 height 6
click at [663, 68] on li "Download" at bounding box center [666, 73] width 62 height 15
click at [664, 77] on span "Download" at bounding box center [664, 73] width 28 height 9
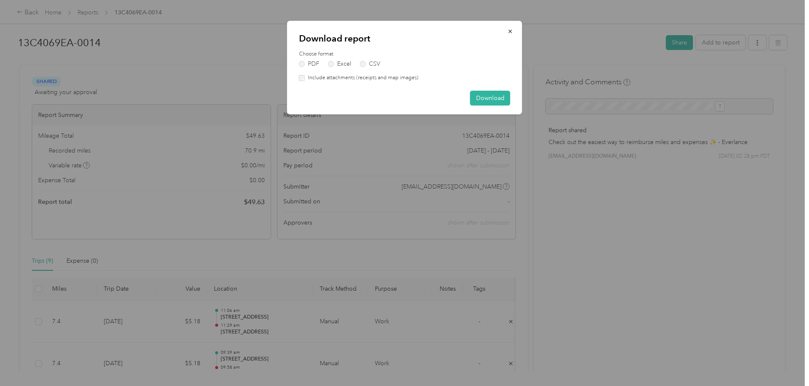
click at [338, 79] on label "Include attachments (receipts and map images)" at bounding box center [361, 78] width 113 height 8
click at [487, 97] on button "Download" at bounding box center [490, 98] width 40 height 15
